Goal: Task Accomplishment & Management: Manage account settings

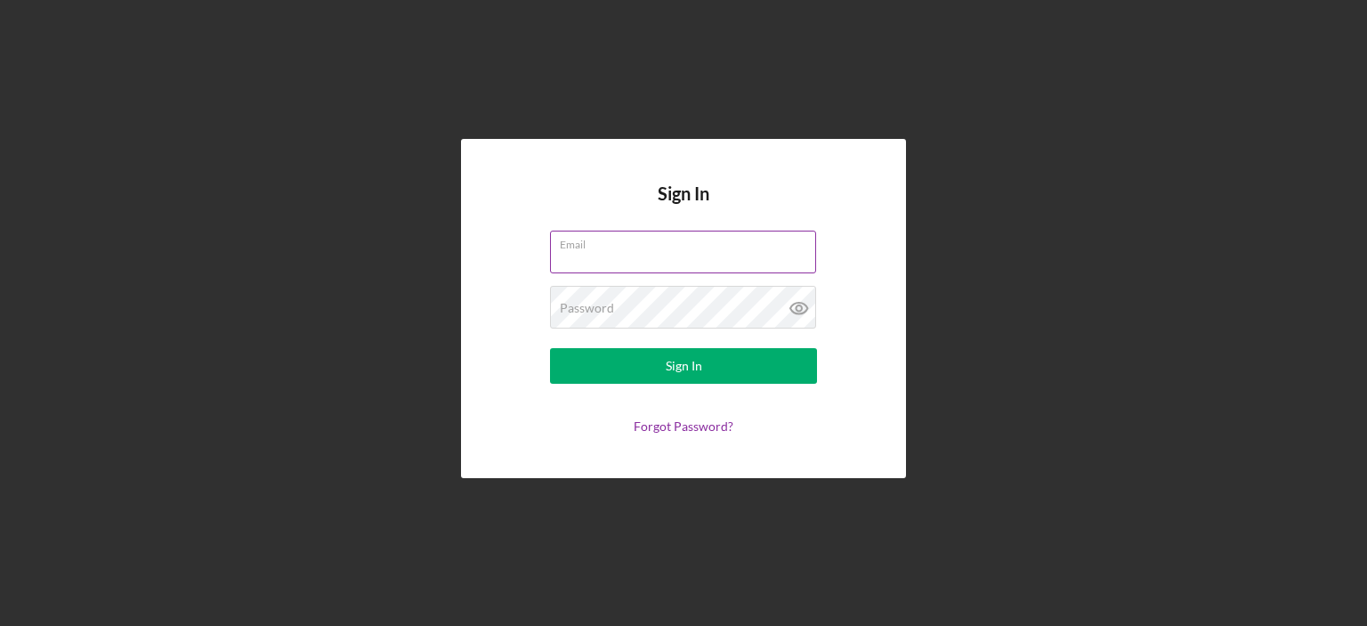
click at [581, 249] on label "Email" at bounding box center [688, 241] width 256 height 20
click at [581, 249] on input "Email" at bounding box center [683, 252] width 266 height 43
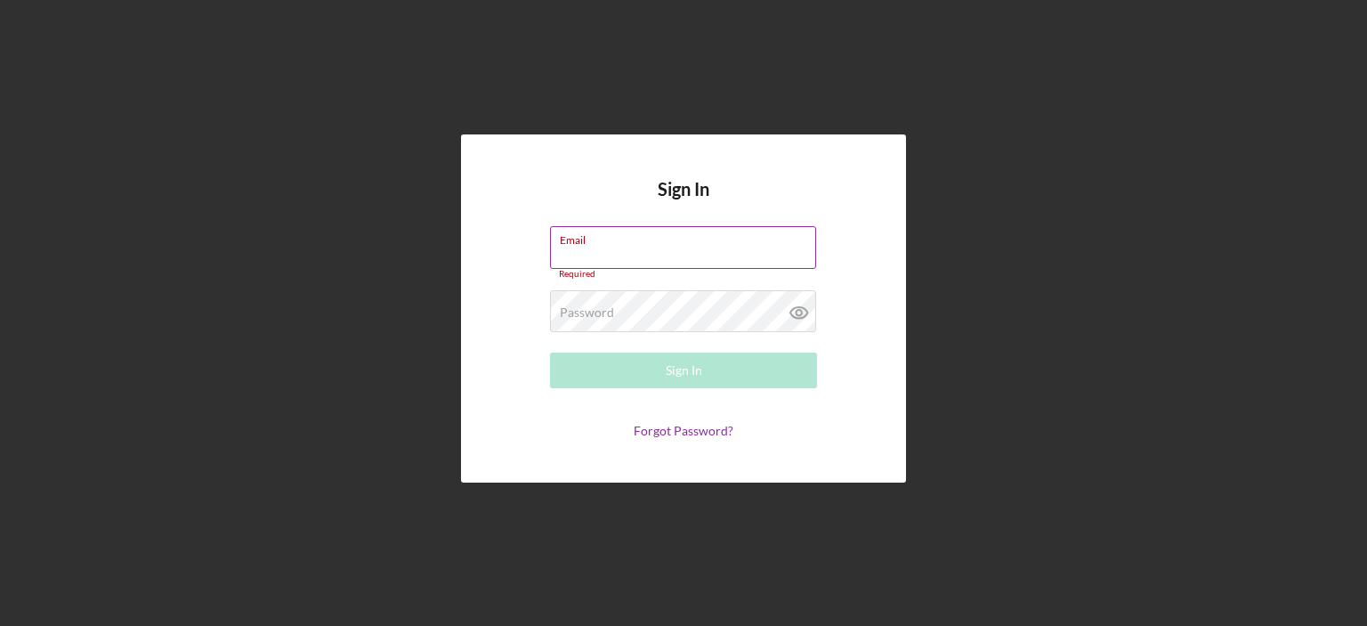
click at [621, 250] on input "Email" at bounding box center [683, 247] width 266 height 43
type input "[EMAIL_ADDRESS][DOMAIN_NAME]"
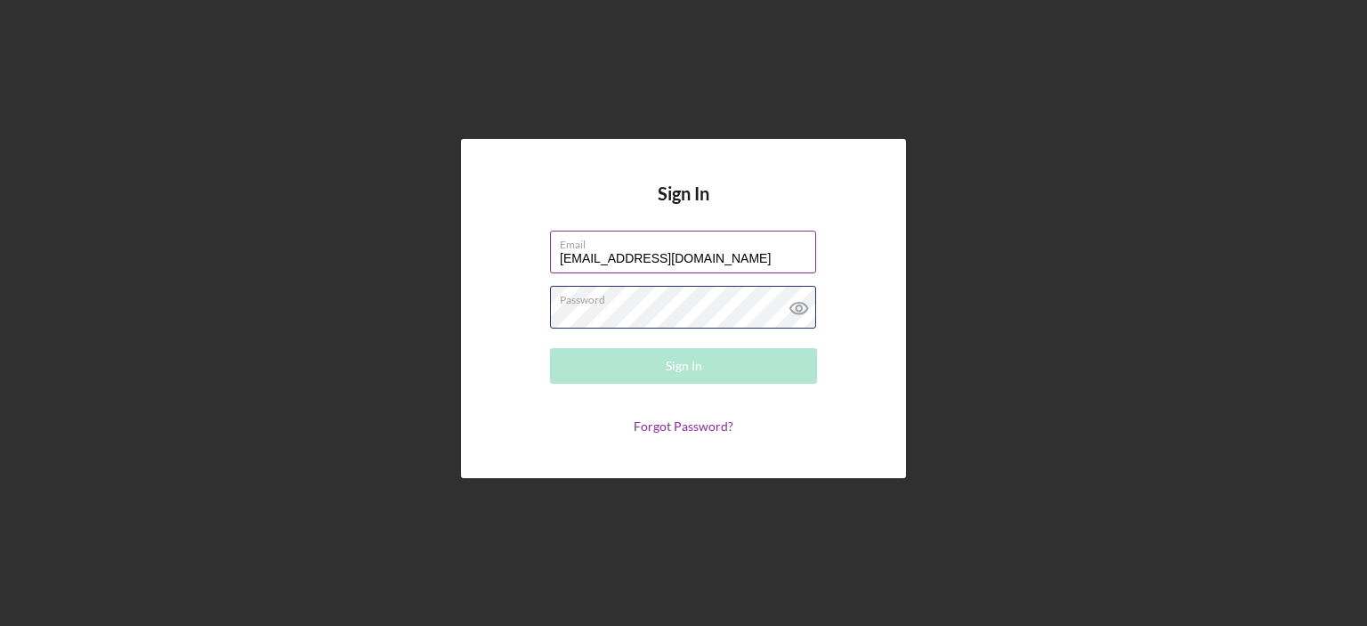
click at [660, 304] on div "Password Required" at bounding box center [683, 308] width 267 height 45
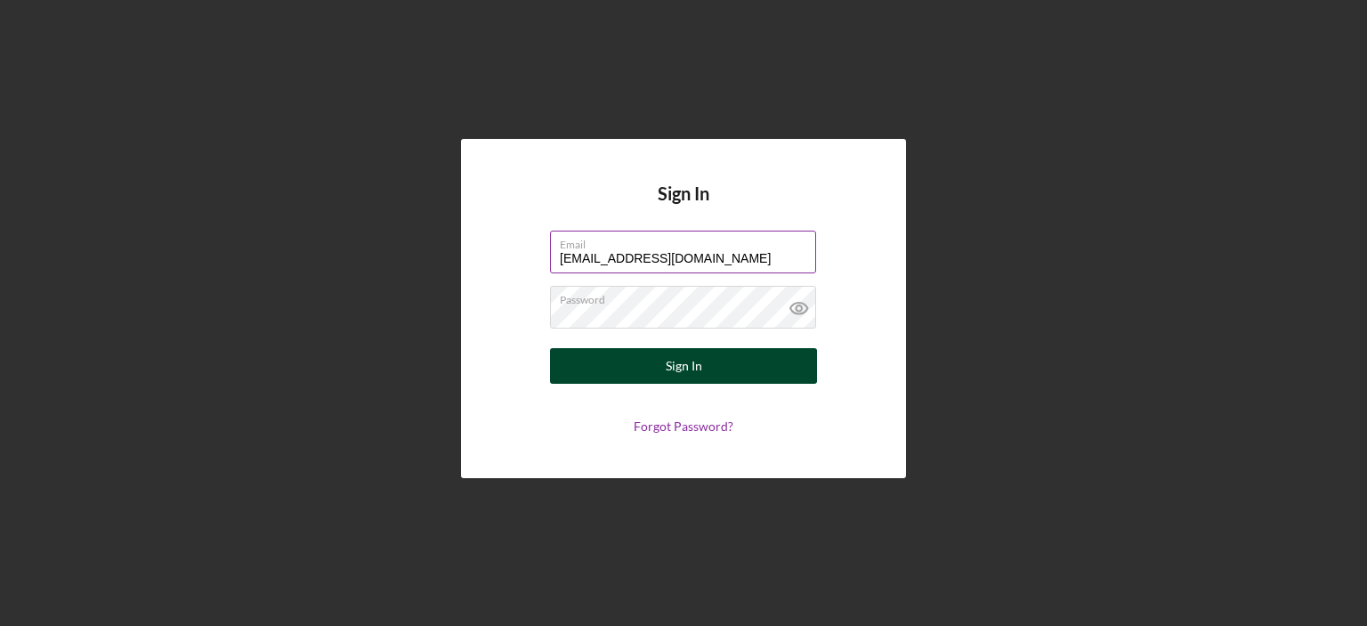
click at [702, 370] on button "Sign In" at bounding box center [683, 366] width 267 height 36
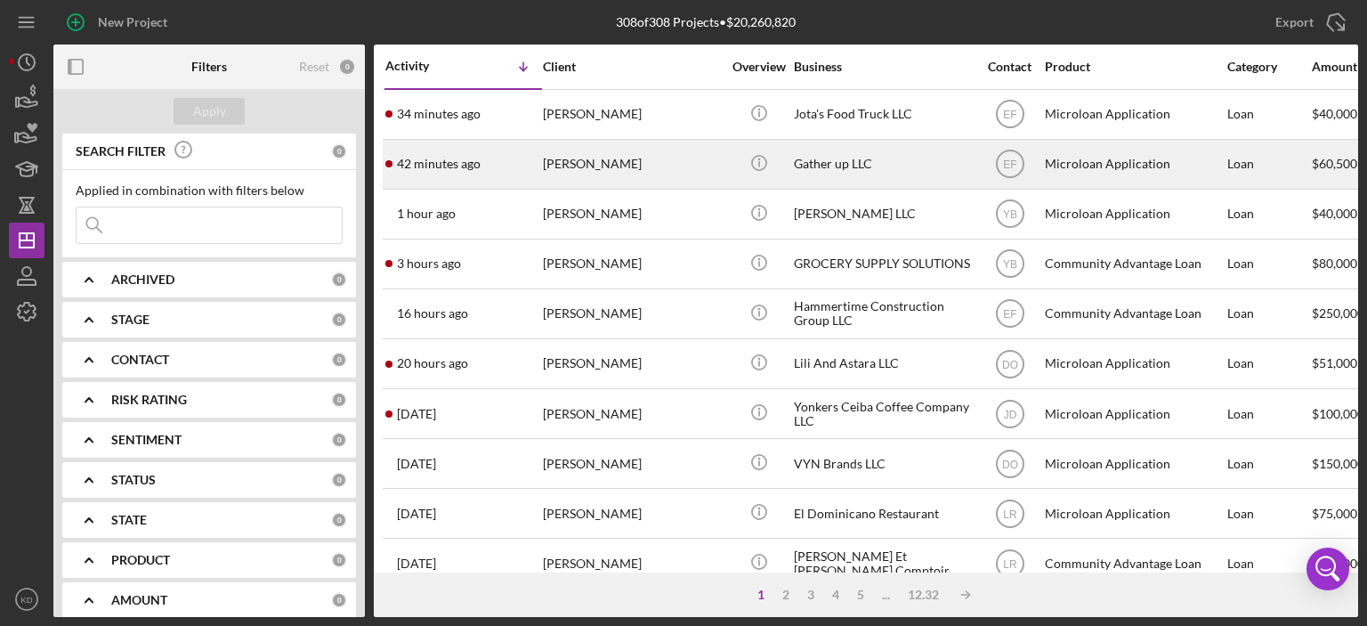
click at [587, 158] on div "[PERSON_NAME]" at bounding box center [632, 164] width 178 height 47
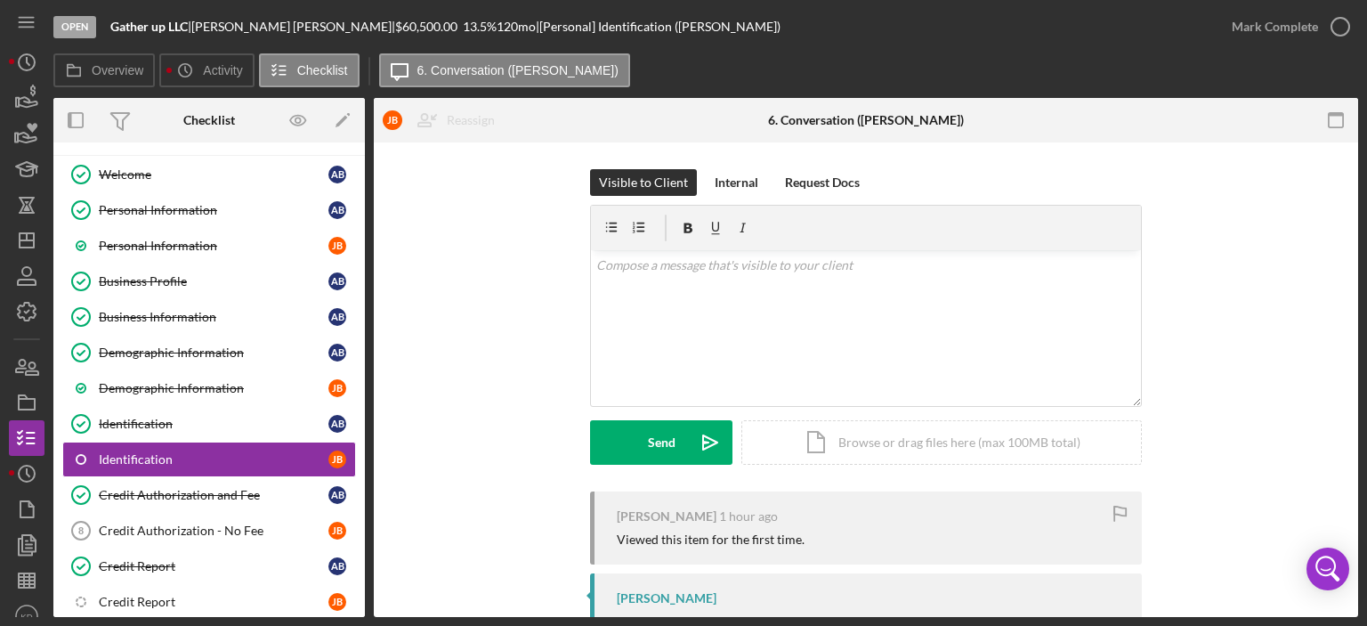
scroll to position [146, 0]
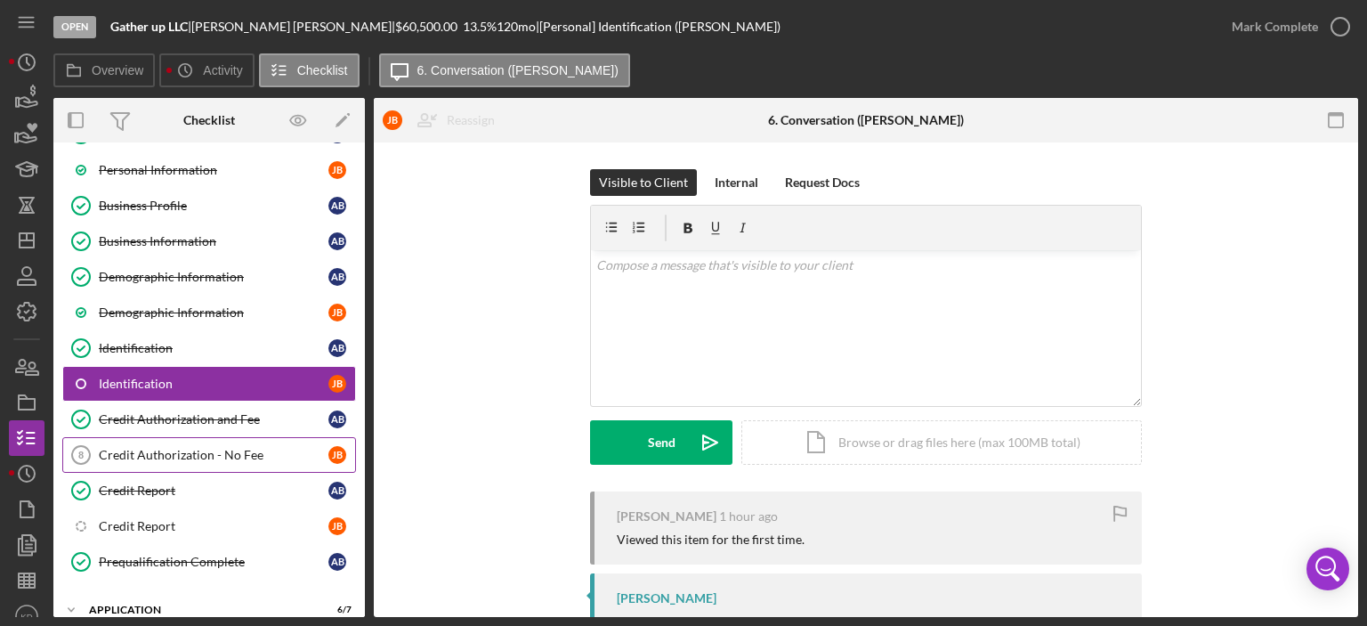
click at [217, 448] on div "Credit Authorization - No Fee" at bounding box center [214, 455] width 230 height 14
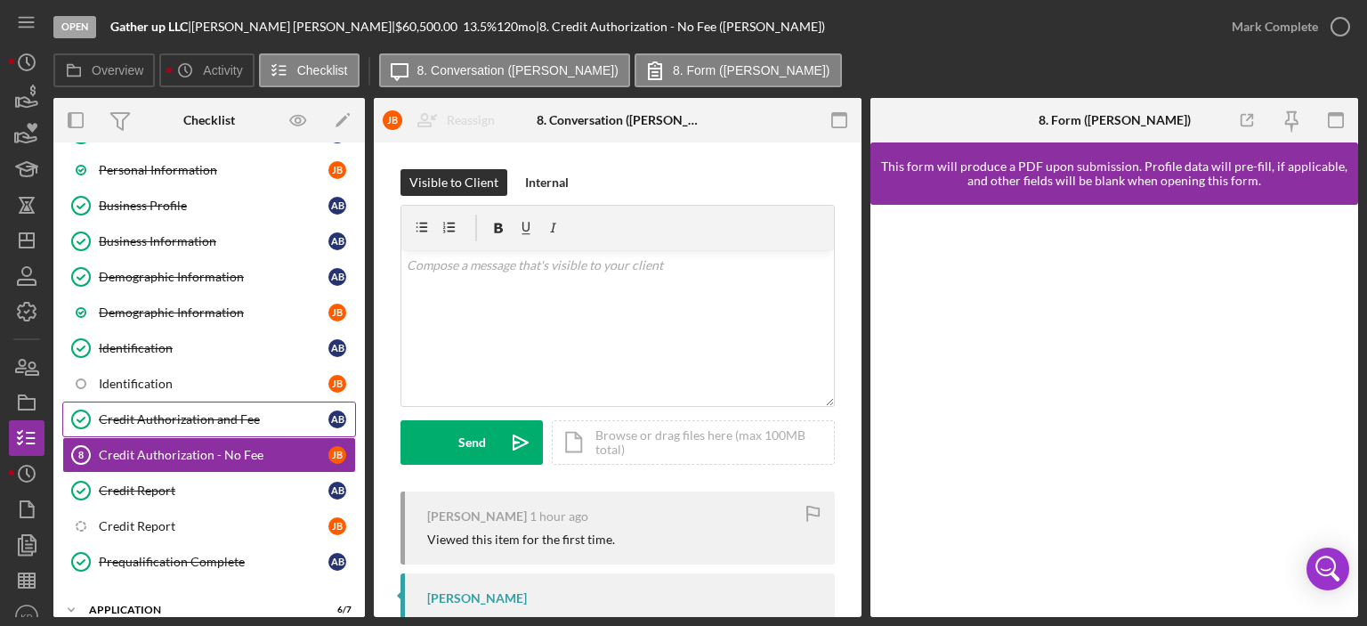
click at [221, 412] on div "Credit Authorization and Fee" at bounding box center [214, 419] width 230 height 14
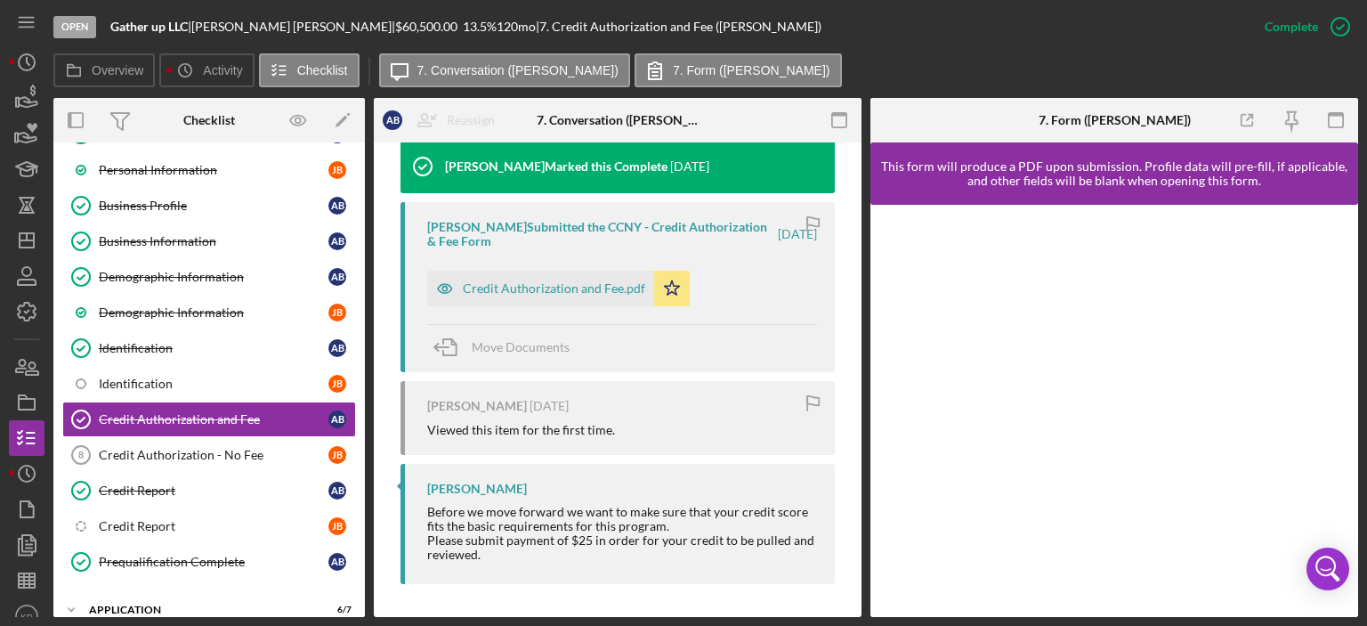
scroll to position [618, 0]
click at [150, 453] on div "Credit Authorization - No Fee" at bounding box center [214, 455] width 230 height 14
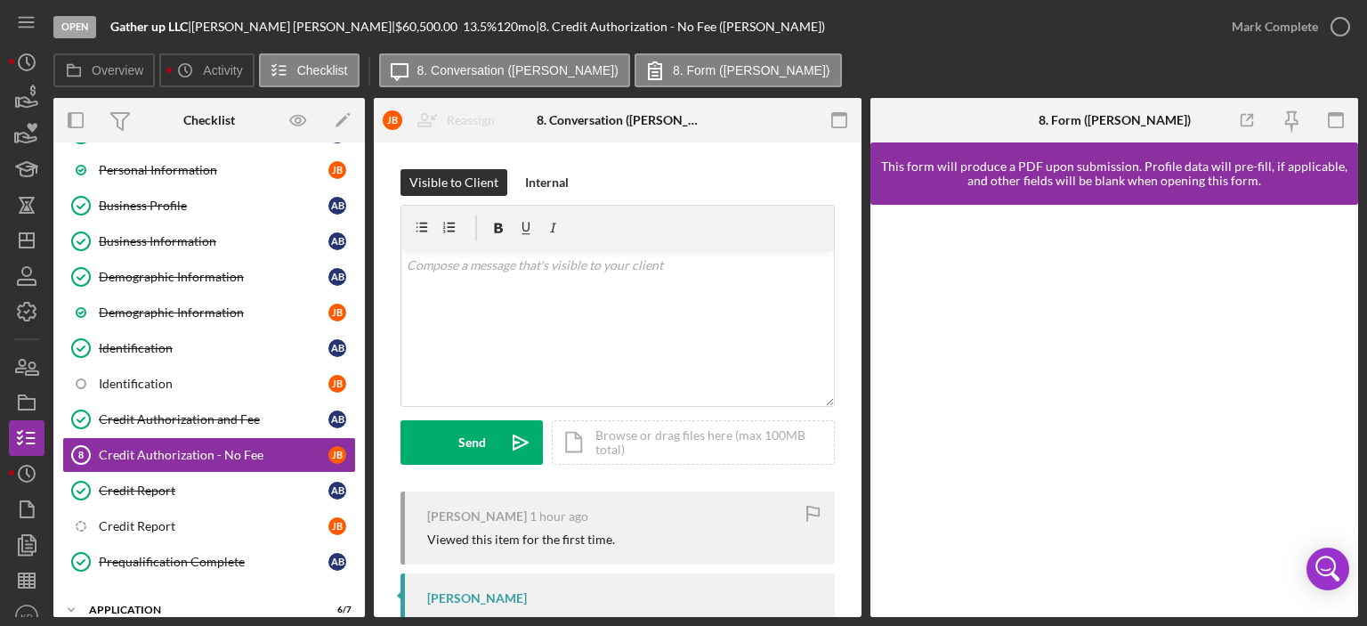
click at [862, 576] on div "Overview Internal Workflow Stage Open Icon/Dropdown Arrow Archive (can unarchiv…" at bounding box center [705, 357] width 1305 height 519
